Goal: Task Accomplishment & Management: Use online tool/utility

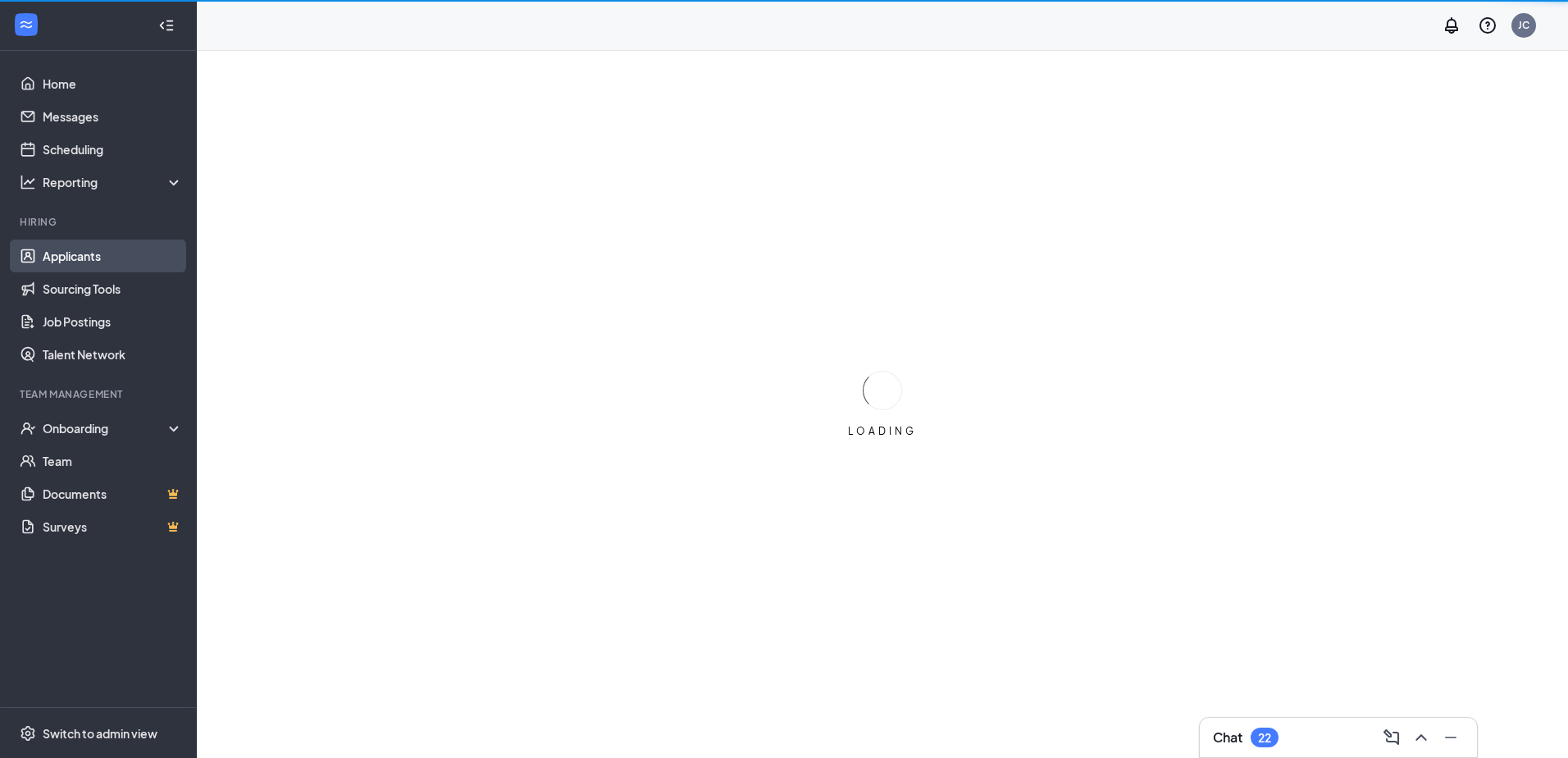
click at [70, 259] on link "Applicants" at bounding box center [113, 256] width 140 height 33
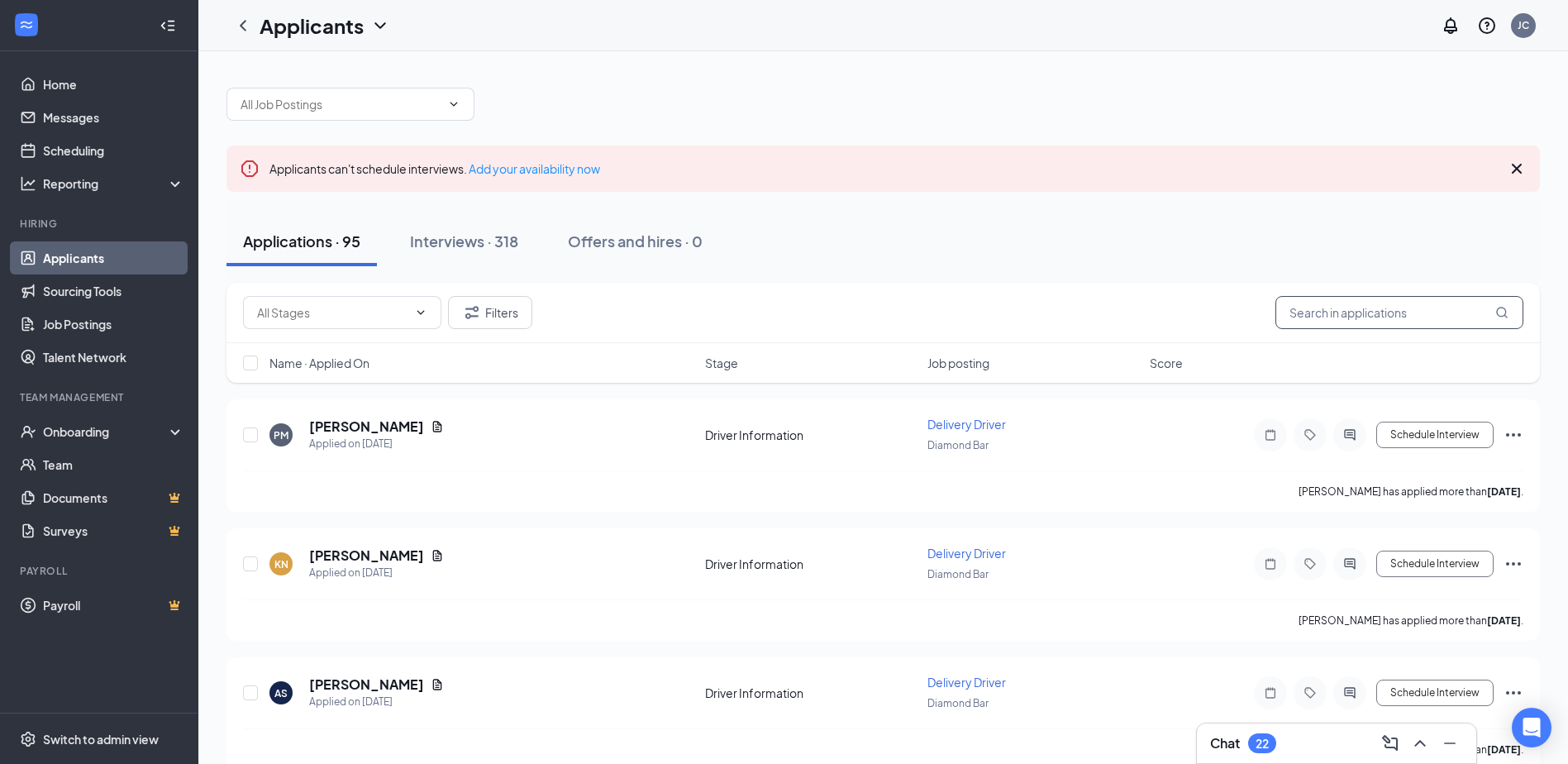
click at [1337, 312] on input "text" at bounding box center [1399, 313] width 248 height 33
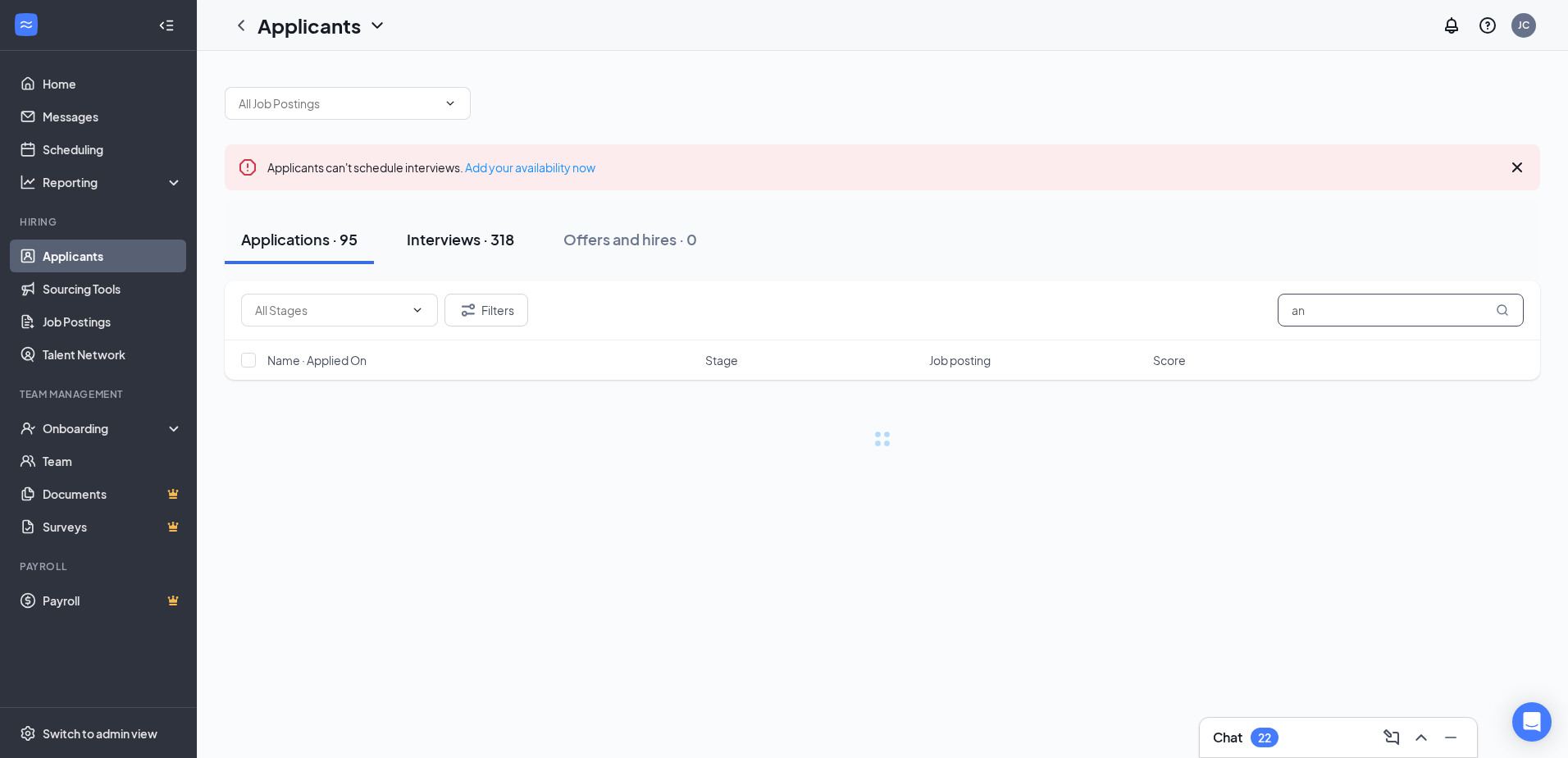
type input "an"
click at [480, 240] on div "Interviews · 318" at bounding box center [460, 238] width 107 height 21
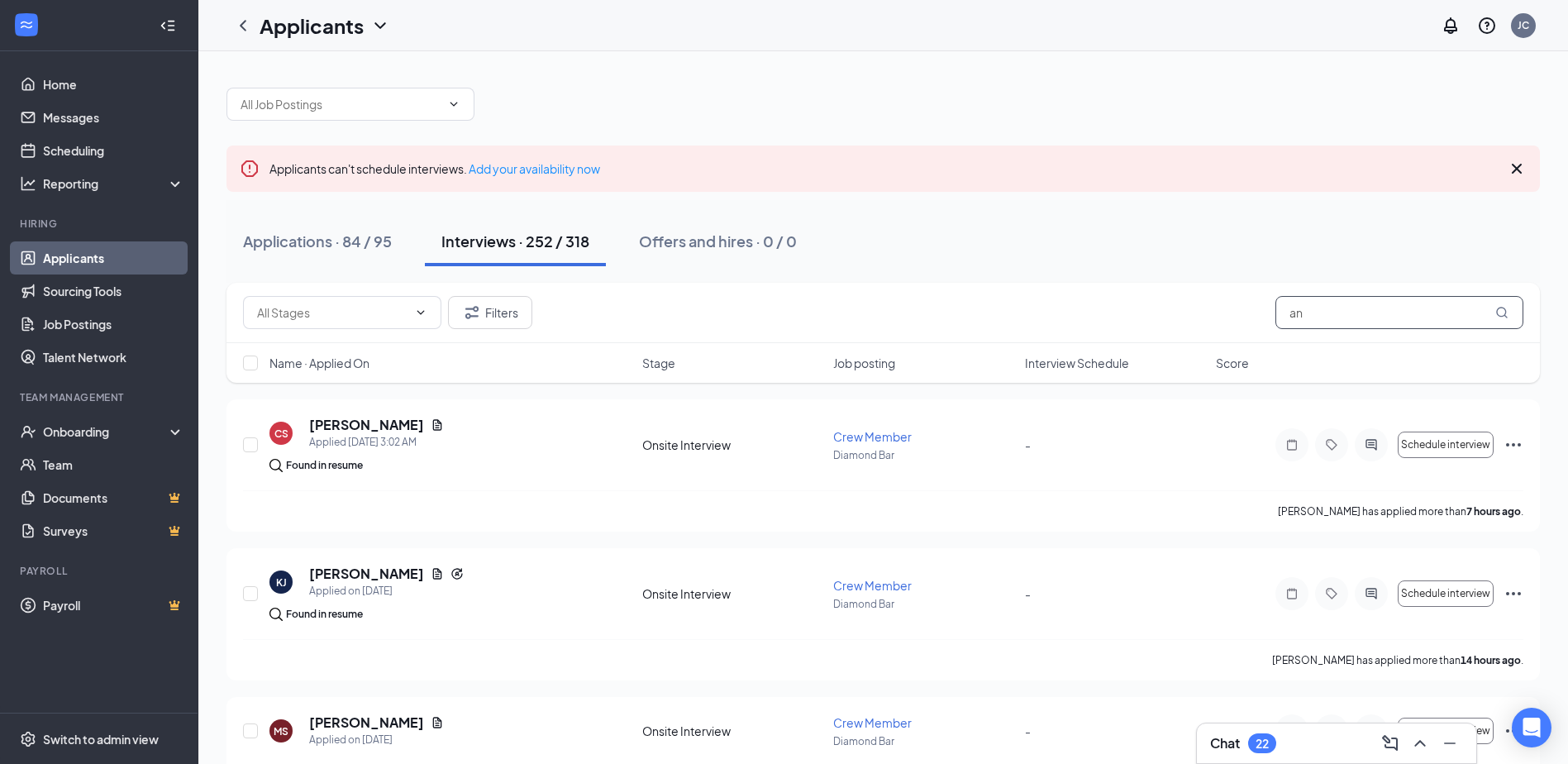
click at [1318, 314] on input "an" at bounding box center [1399, 313] width 248 height 33
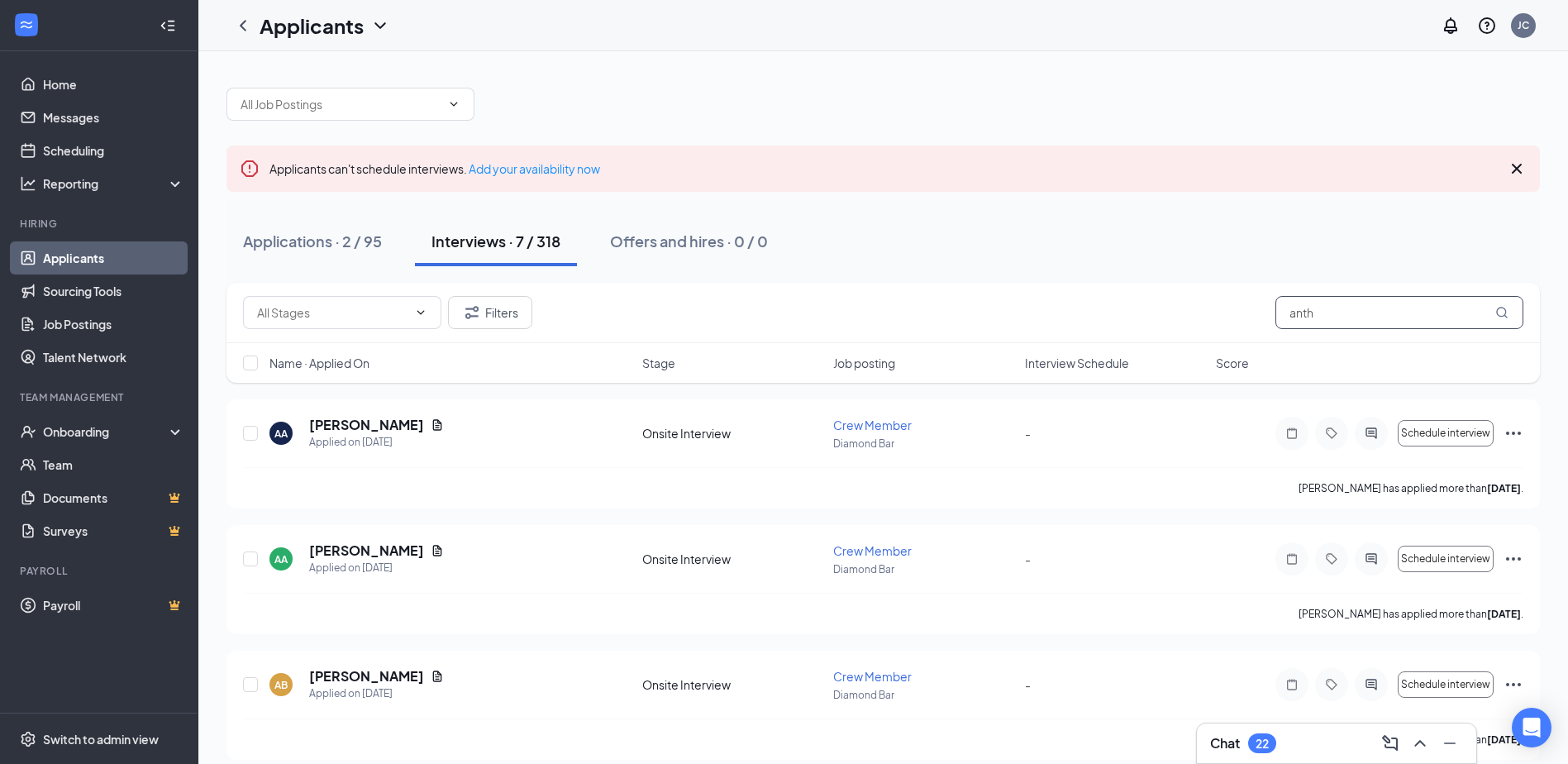
type input "anth"
